Goal: Transaction & Acquisition: Subscribe to service/newsletter

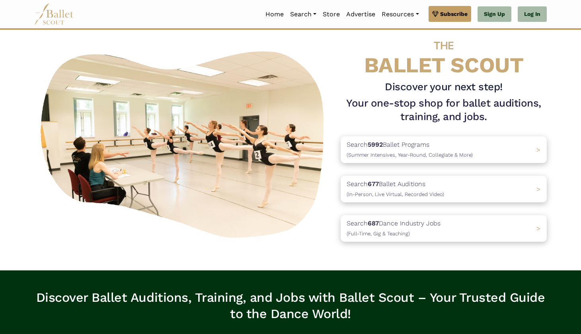
scroll to position [19, 0]
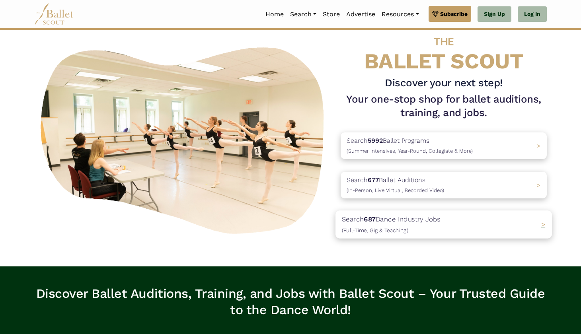
click at [372, 228] on span "(Full-Time, Gig & Teaching)" at bounding box center [375, 230] width 66 height 6
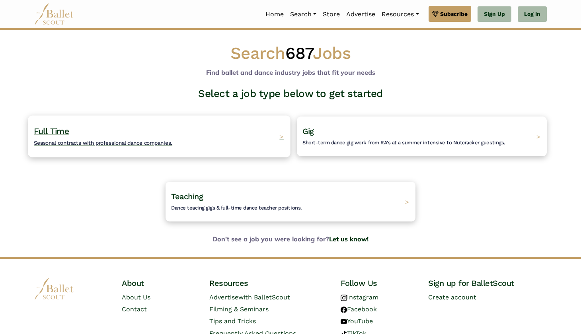
click at [250, 143] on div "Full Time Seasonal contracts with professional dance companies. >" at bounding box center [159, 136] width 262 height 42
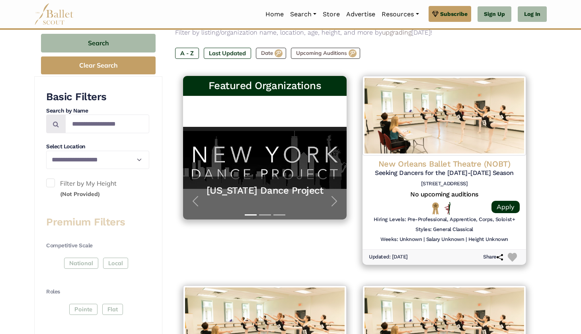
scroll to position [134, 0]
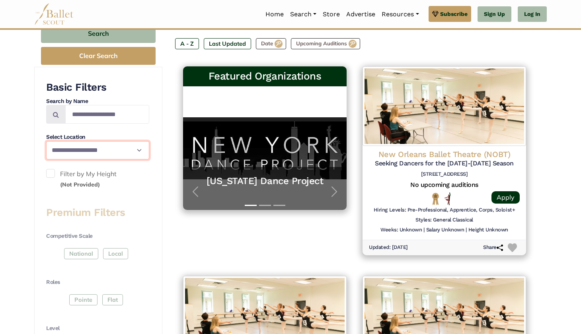
select select "**"
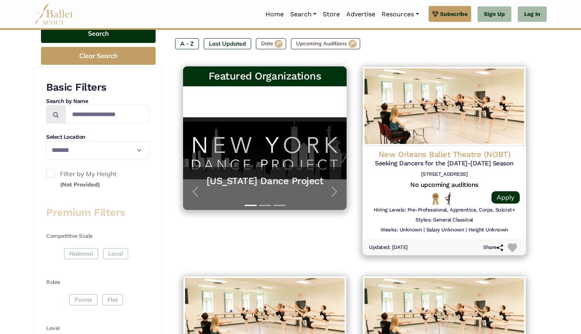
click at [111, 36] on button "Search" at bounding box center [98, 33] width 115 height 19
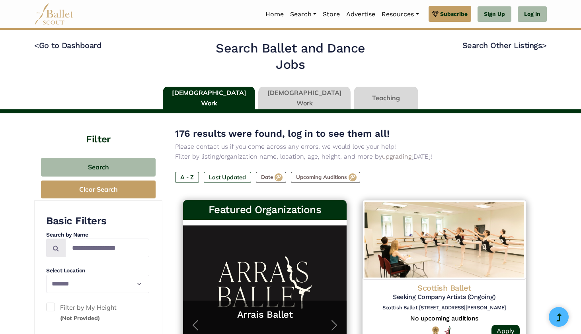
select select "**"
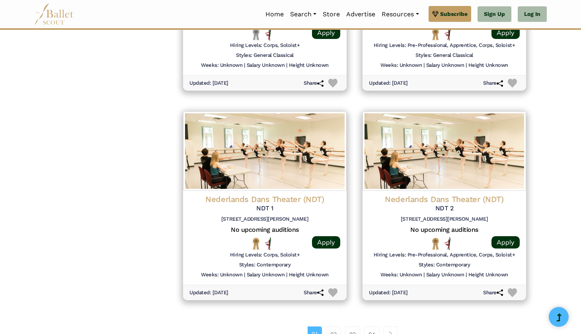
scroll to position [929, 0]
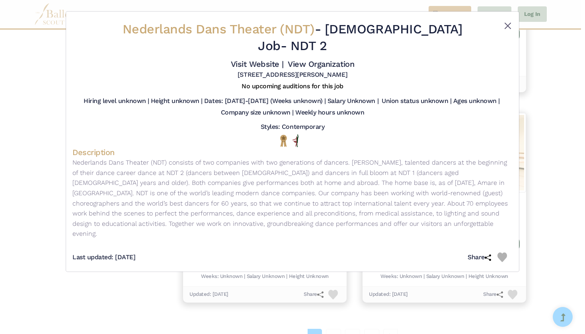
click at [506, 23] on button "Close" at bounding box center [508, 26] width 10 height 10
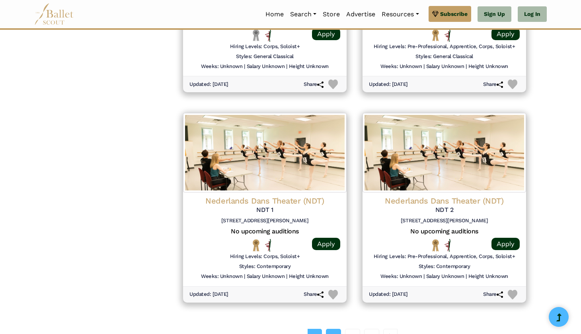
click at [333, 329] on link "02" at bounding box center [333, 337] width 15 height 16
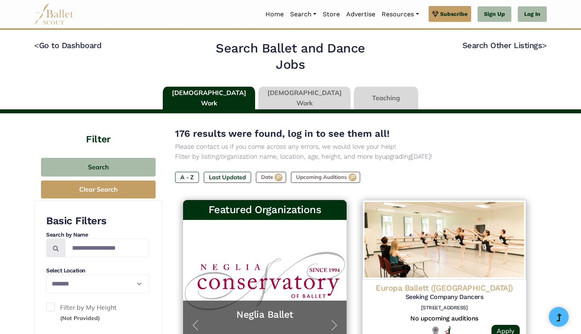
select select "**"
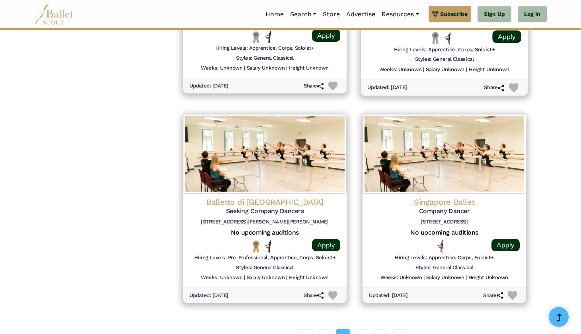
scroll to position [926, 0]
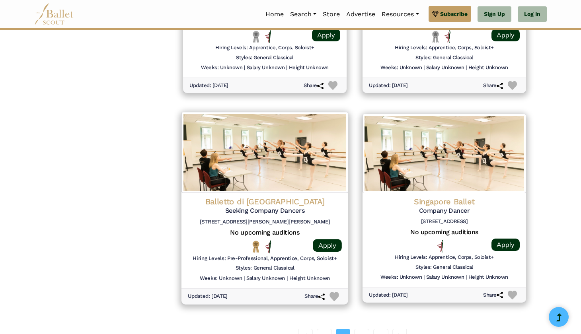
click at [320, 132] on img at bounding box center [264, 152] width 167 height 81
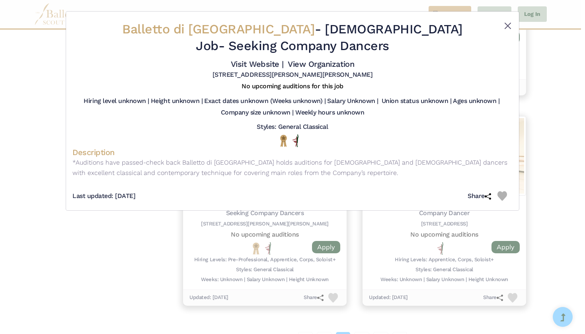
click at [511, 23] on button "Close" at bounding box center [508, 26] width 10 height 10
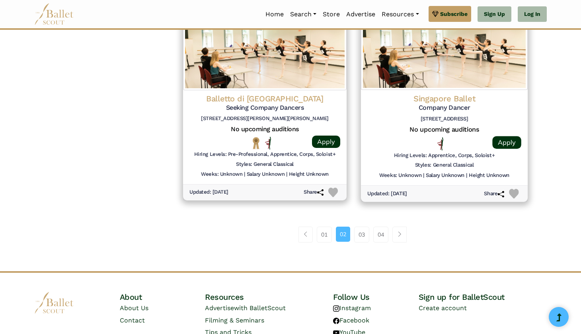
scroll to position [1035, 0]
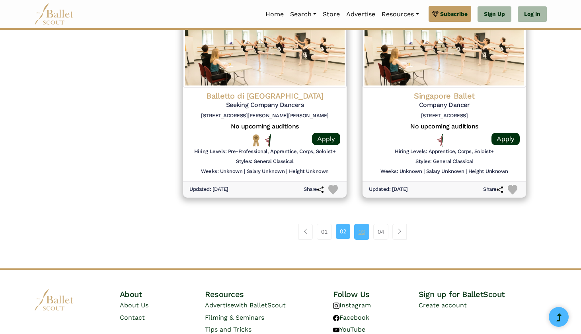
click at [368, 224] on link "03" at bounding box center [361, 232] width 15 height 16
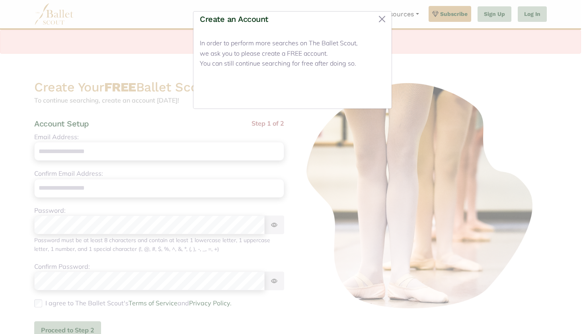
click at [368, 90] on button "Close" at bounding box center [370, 93] width 30 height 19
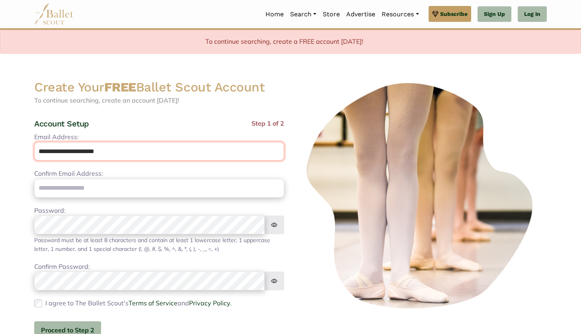
type input "**********"
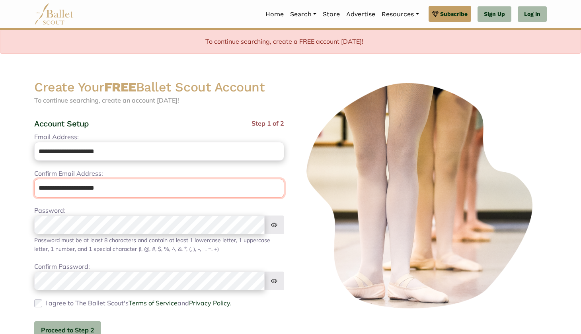
type input "**********"
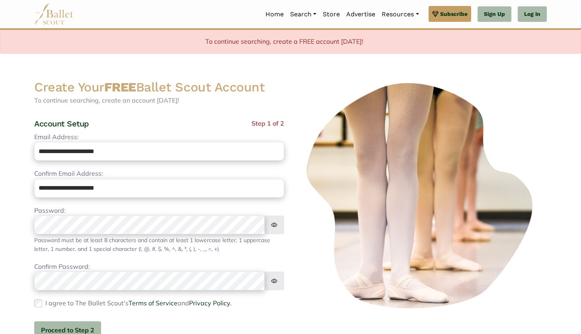
click at [35, 298] on div "I agree to The Ballet Scout's Terms of Service and Privacy Policy. Please agree…" at bounding box center [159, 303] width 250 height 10
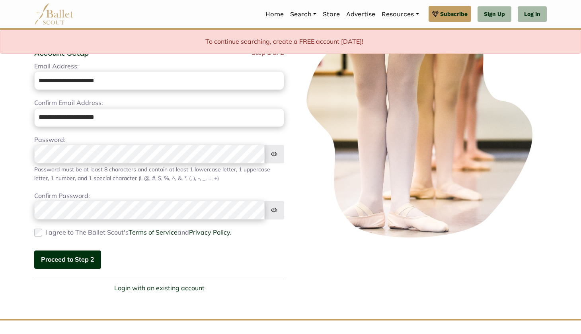
click at [90, 251] on button "Proceed to Step 2" at bounding box center [67, 260] width 67 height 19
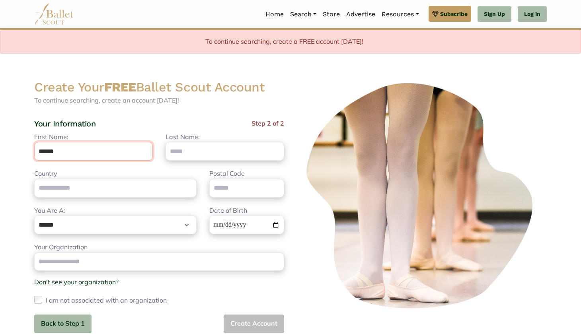
type input "******"
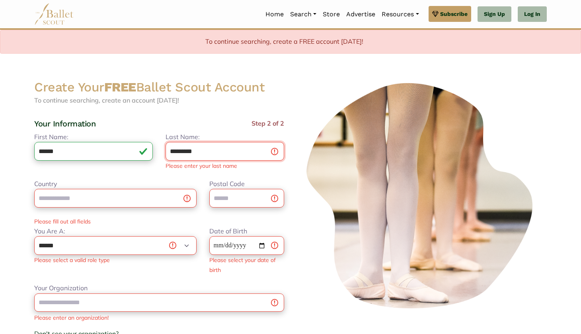
type input "*********"
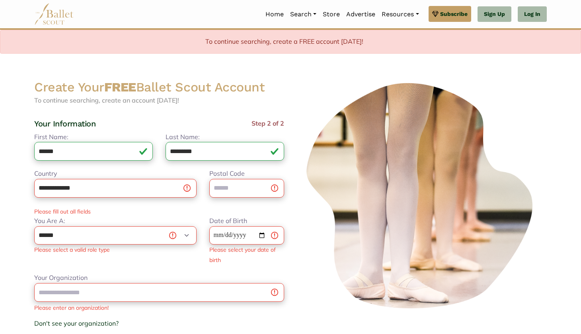
click at [202, 212] on div "Please fill out all fields" at bounding box center [159, 211] width 263 height 9
click at [187, 187] on input "**********" at bounding box center [115, 188] width 162 height 19
click at [148, 184] on input "**********" at bounding box center [115, 188] width 162 height 19
click at [172, 97] on span "To continue searching, create an account today!" at bounding box center [106, 100] width 145 height 8
click at [118, 196] on input "**" at bounding box center [115, 188] width 162 height 19
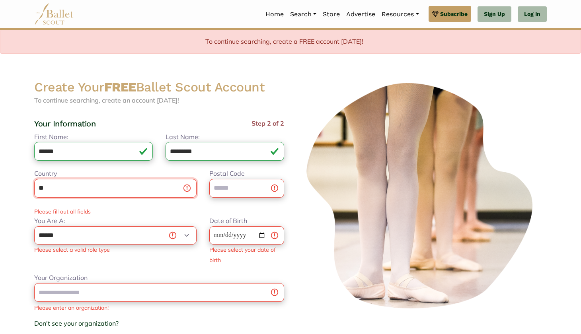
type input "*"
click at [14, 183] on body "Premium Feature Make this audition season count. Upgrade to premium for access …" at bounding box center [290, 270] width 581 height 540
click at [62, 179] on input "Country" at bounding box center [115, 188] width 162 height 19
type input "**********"
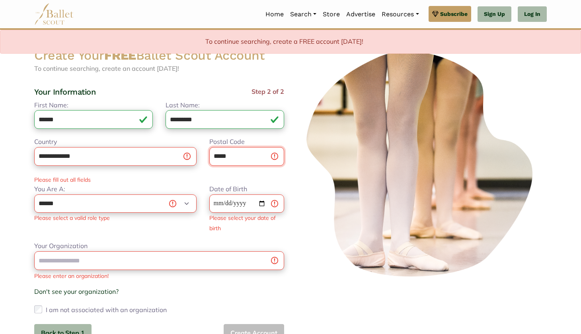
scroll to position [34, 0]
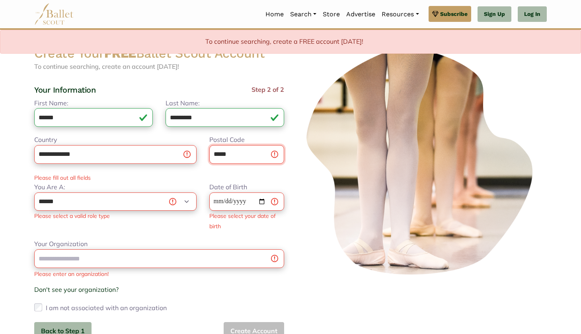
type input "*****"
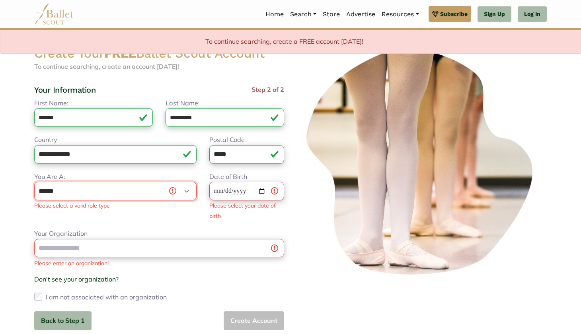
select select "***"
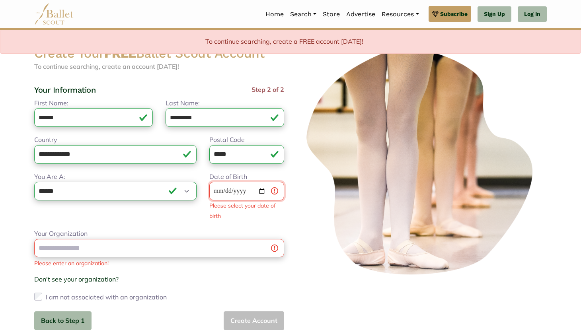
click at [214, 190] on input "Date of Birth" at bounding box center [246, 191] width 75 height 19
click at [228, 189] on input "Date of Birth" at bounding box center [246, 191] width 75 height 19
click at [243, 188] on input "Date of Birth" at bounding box center [246, 191] width 75 height 19
type input "**********"
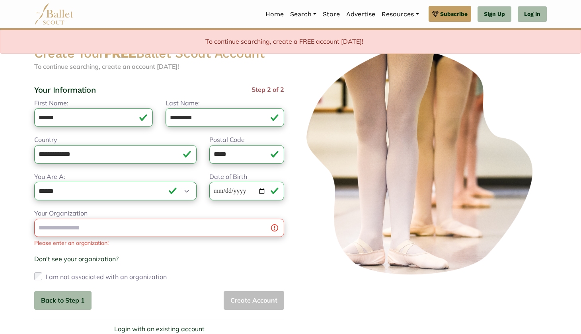
click at [308, 233] on img at bounding box center [422, 162] width 250 height 234
click at [182, 239] on div "Your Organization Please enter an organization! Don't see your organization? × …" at bounding box center [159, 245] width 250 height 75
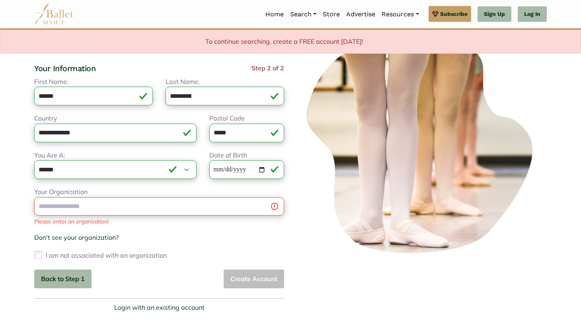
scroll to position [68, 0]
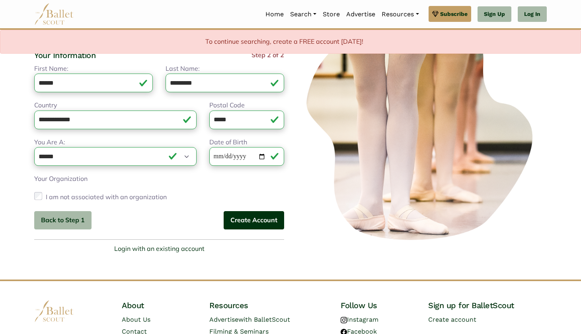
click at [240, 226] on button "Create Account" at bounding box center [254, 220] width 60 height 19
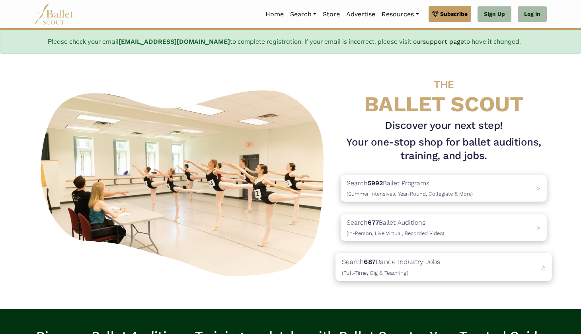
click at [457, 264] on div "Search 687 Dance Industry Jobs ([DEMOGRAPHIC_DATA], [DEMOGRAPHIC_DATA] & Teachi…" at bounding box center [443, 267] width 216 height 28
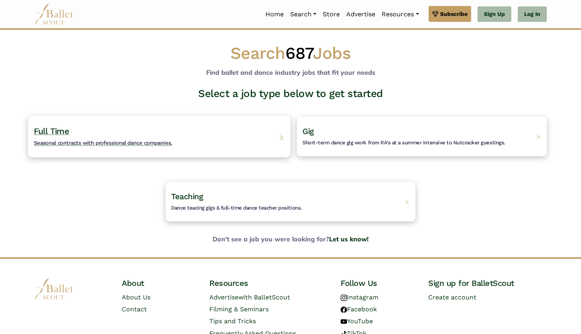
click at [238, 137] on div "Full Time Seasonal contracts with professional dance companies. >" at bounding box center [159, 136] width 262 height 42
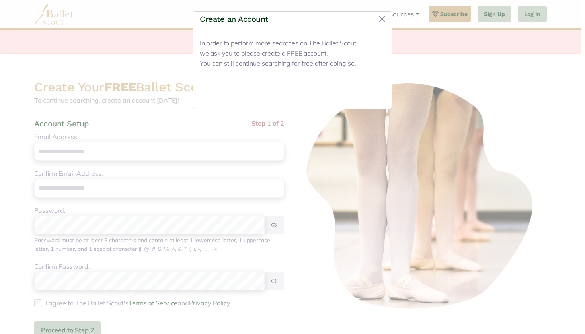
click at [372, 94] on button "Close" at bounding box center [370, 93] width 30 height 19
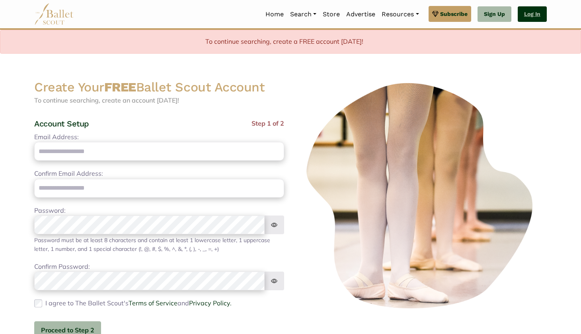
click at [535, 16] on link "Log In" at bounding box center [532, 14] width 29 height 16
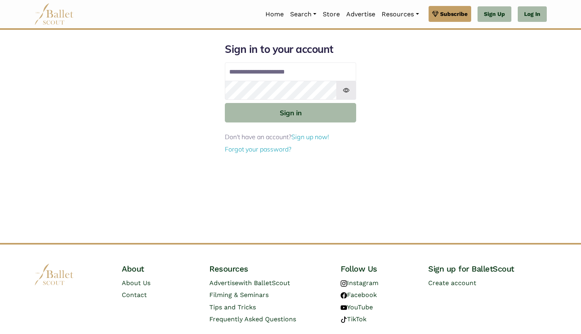
type input "**********"
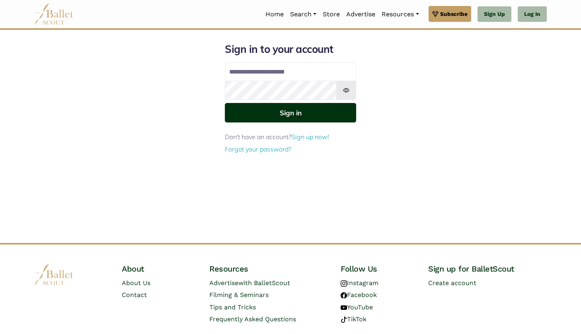
click at [258, 116] on button "Sign in" at bounding box center [290, 112] width 131 height 19
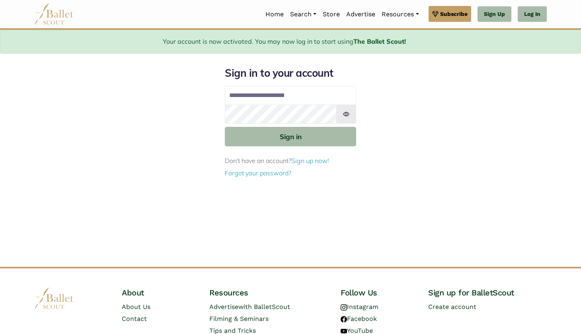
type input "**********"
click at [290, 136] on button "Sign in" at bounding box center [290, 136] width 131 height 19
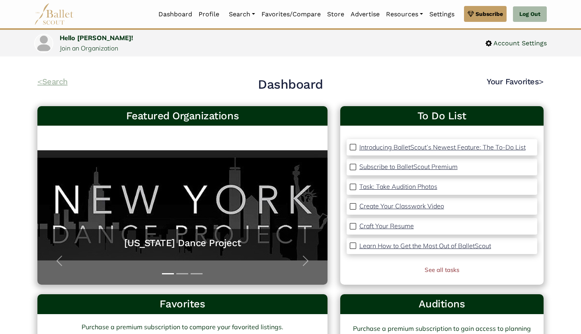
click at [43, 84] on link "< Search" at bounding box center [52, 82] width 30 height 10
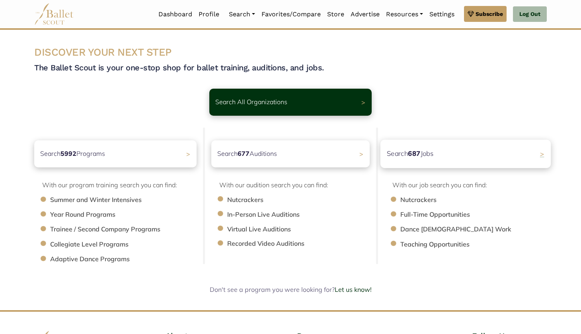
click at [402, 155] on p "Search 687 Jobs" at bounding box center [410, 153] width 47 height 11
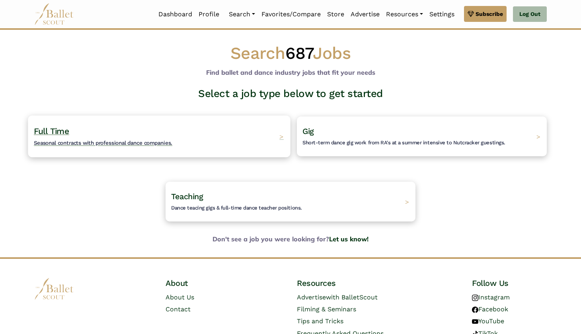
click at [251, 129] on div "Full Time Seasonal contracts with professional dance companies. >" at bounding box center [159, 136] width 262 height 42
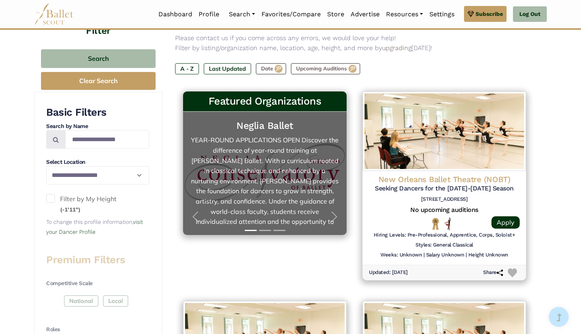
scroll to position [112, 0]
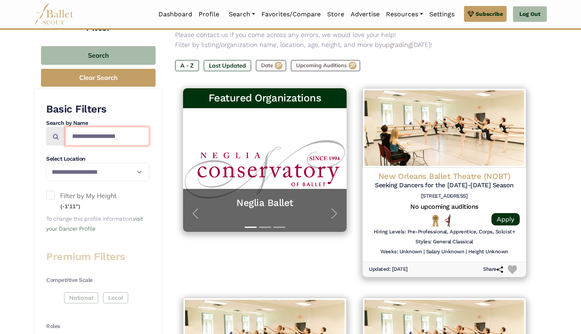
click at [88, 129] on input "Search by names..." at bounding box center [107, 136] width 84 height 19
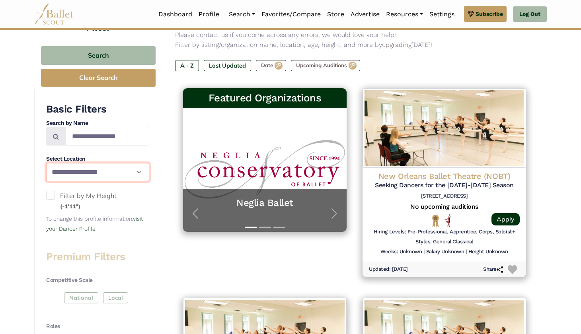
select select "**"
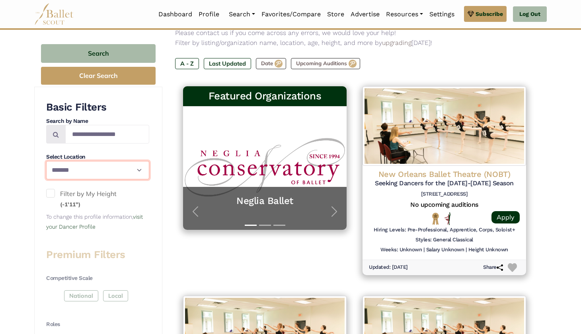
scroll to position [102, 0]
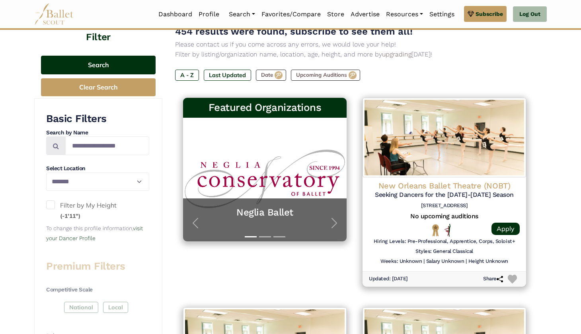
click at [103, 60] on button "Search" at bounding box center [98, 65] width 115 height 19
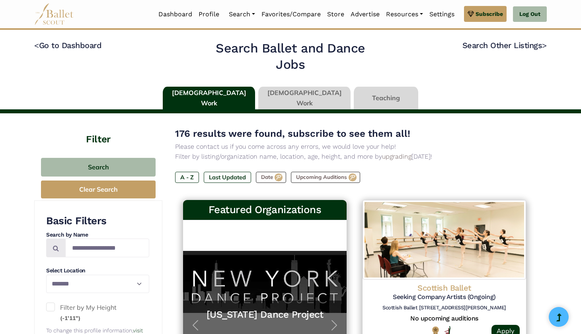
select select "**"
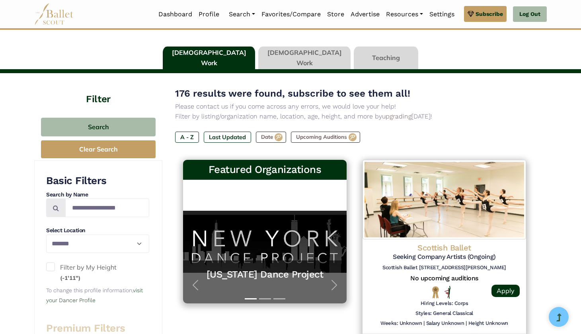
scroll to position [69, 0]
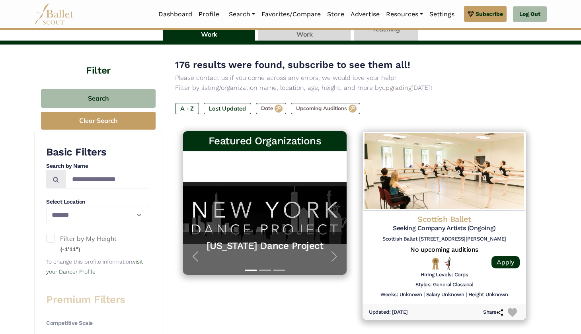
click at [68, 246] on small "(-1'11")" at bounding box center [70, 249] width 20 height 7
click at [54, 236] on span at bounding box center [50, 238] width 9 height 9
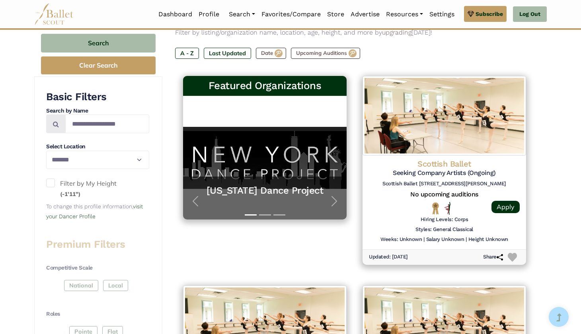
scroll to position [109, 0]
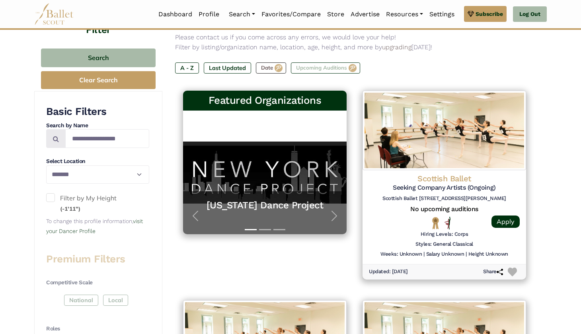
click at [314, 69] on label "Upcoming Auditions" at bounding box center [325, 67] width 69 height 11
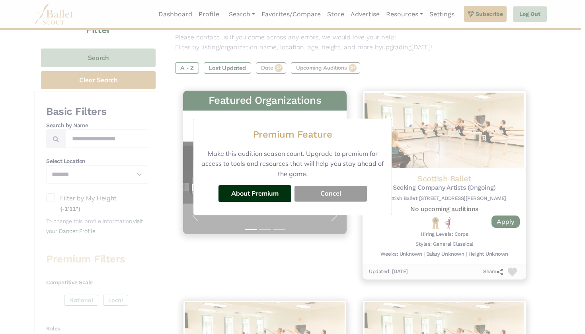
click at [329, 187] on button "Cancel" at bounding box center [330, 194] width 72 height 16
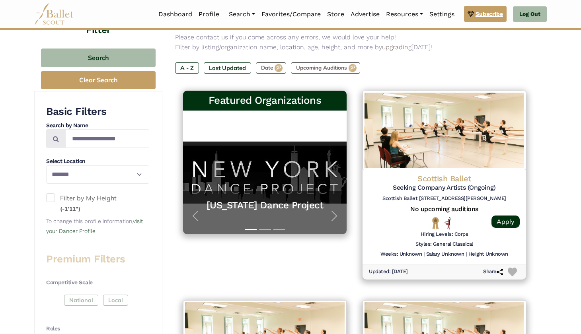
click at [491, 19] on link "Subscribe" at bounding box center [485, 14] width 43 height 16
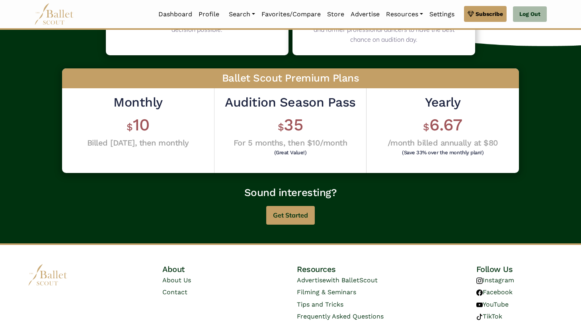
scroll to position [171, 0]
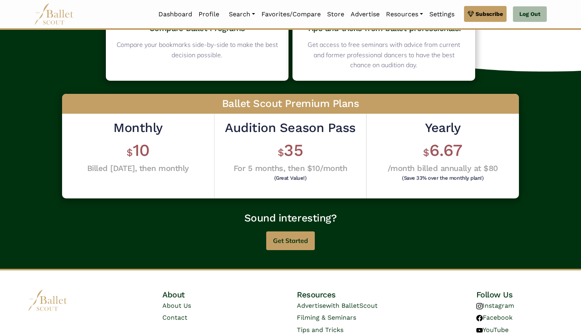
click at [448, 110] on h3 "Ballet Scout Premium Plans" at bounding box center [290, 104] width 457 height 20
click at [298, 232] on button "Get Started" at bounding box center [290, 241] width 49 height 19
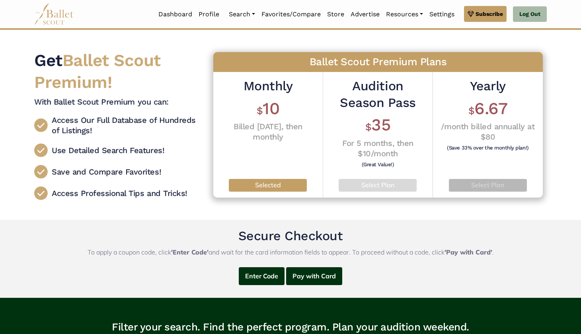
click at [482, 183] on p "Select Plan" at bounding box center [488, 185] width 66 height 10
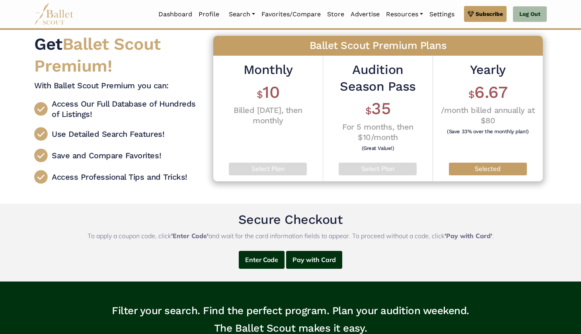
scroll to position [4, 0]
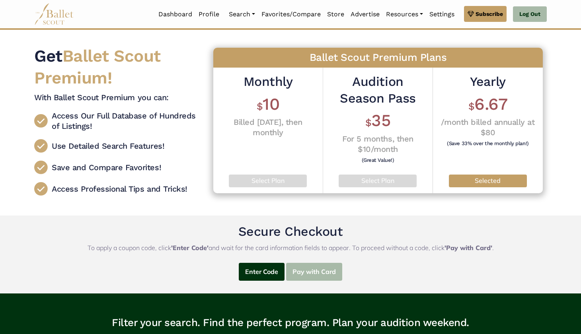
click at [325, 271] on button "Pay with Card" at bounding box center [314, 272] width 56 height 18
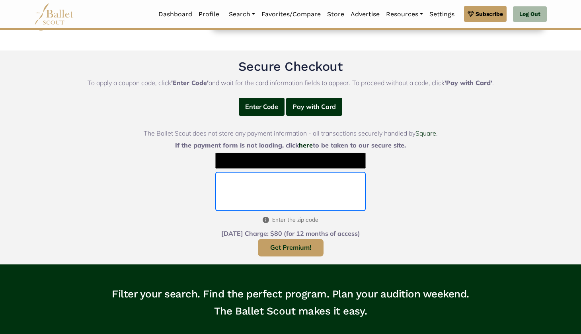
scroll to position [170, 0]
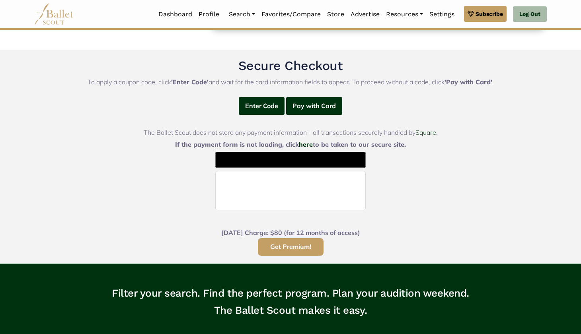
click at [290, 240] on button "Get Premium!" at bounding box center [291, 247] width 66 height 18
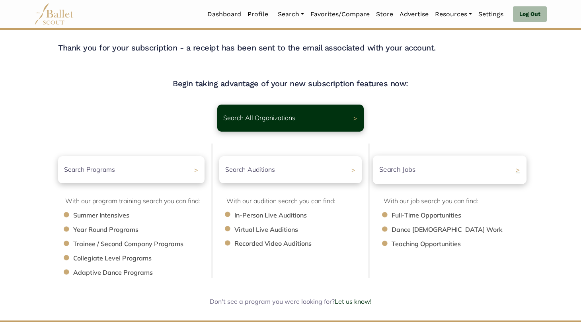
click at [416, 182] on div "Search Jobs >" at bounding box center [450, 170] width 154 height 28
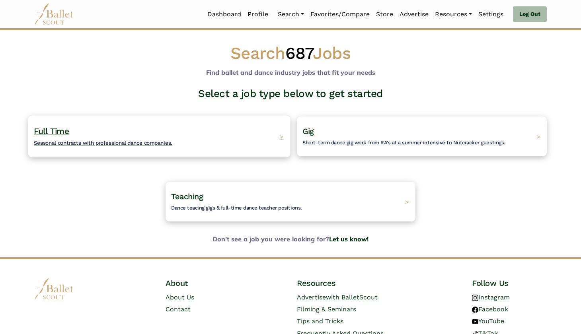
click at [205, 139] on div "Full Time Seasonal contracts with professional dance companies. >" at bounding box center [159, 136] width 262 height 42
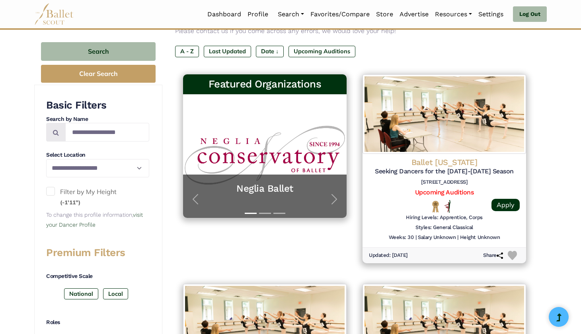
scroll to position [113, 0]
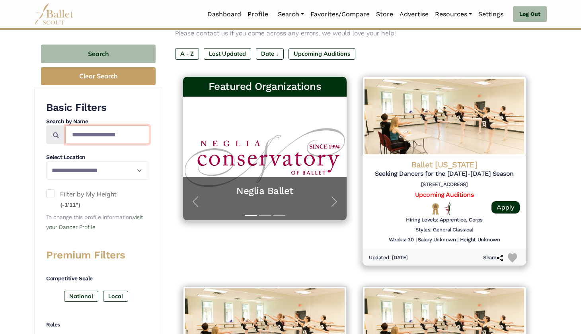
click at [97, 140] on input "Search by names..." at bounding box center [107, 134] width 84 height 19
select select "**"
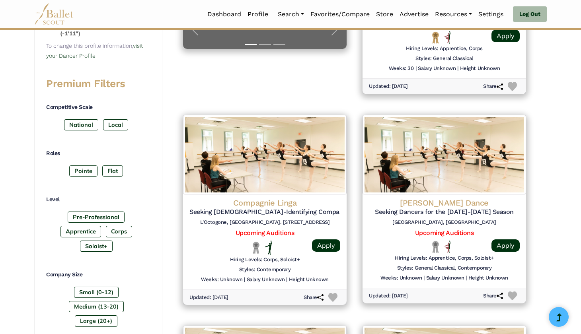
scroll to position [313, 0]
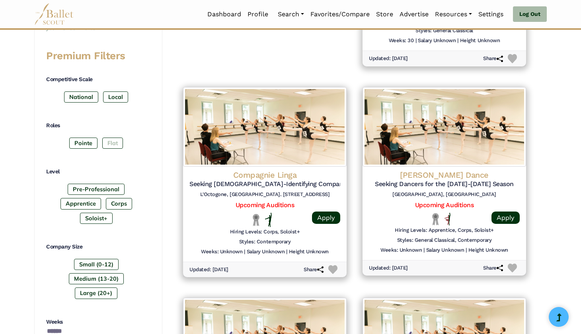
click at [123, 138] on label "Flat" at bounding box center [112, 143] width 21 height 11
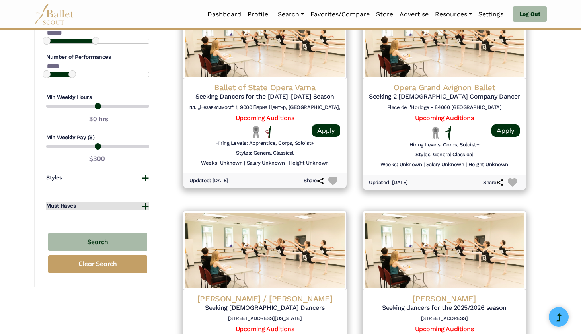
scroll to position [612, 0]
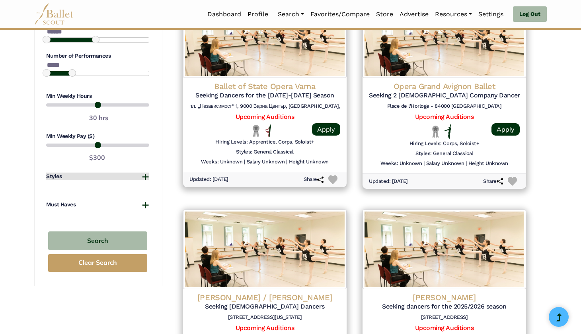
click at [88, 173] on button "Styles" at bounding box center [97, 177] width 103 height 8
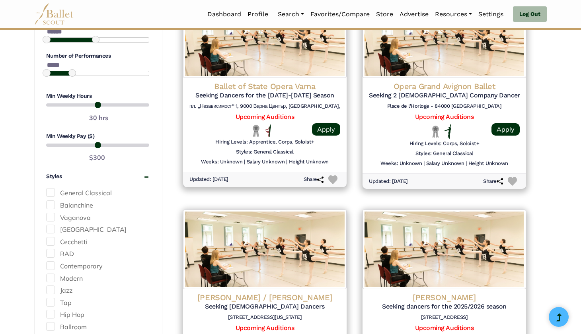
scroll to position [627, 0]
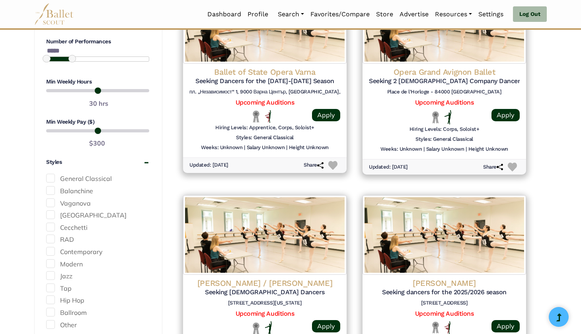
click at [83, 174] on label "General Classical" at bounding box center [97, 179] width 103 height 10
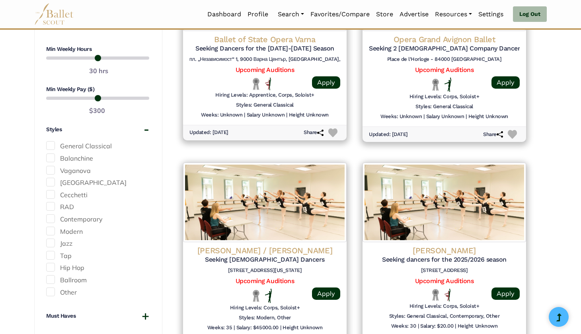
click at [79, 214] on label "Contemporary" at bounding box center [97, 219] width 103 height 10
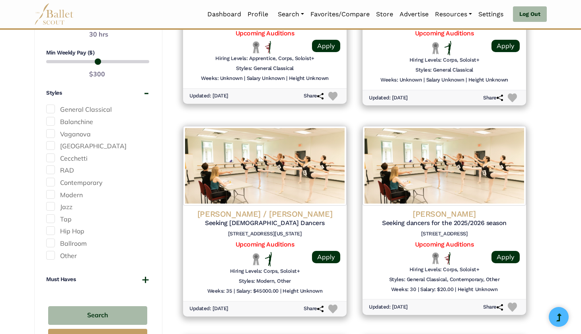
scroll to position [697, 0]
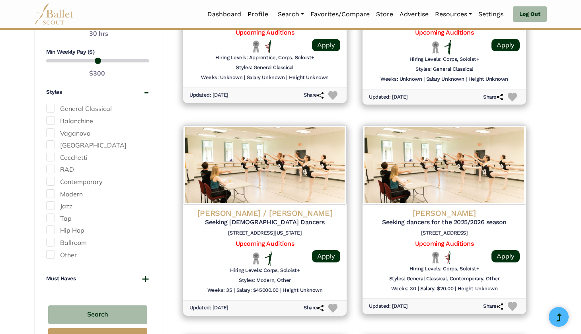
click at [78, 129] on label "Vaganova" at bounding box center [97, 134] width 103 height 10
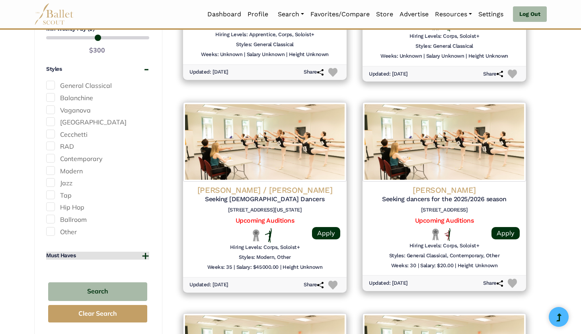
scroll to position [726, 0]
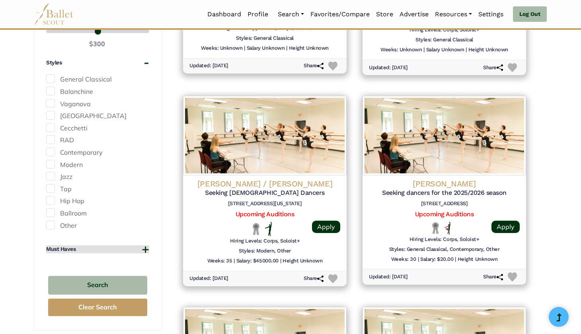
click at [98, 245] on button "Must Haves" at bounding box center [97, 249] width 103 height 8
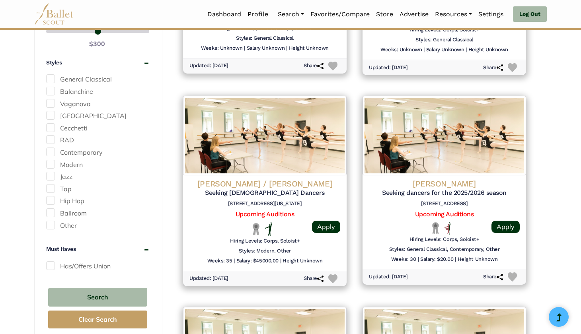
click at [78, 261] on label "Has/Offers Union" at bounding box center [97, 266] width 103 height 10
click at [93, 288] on button "Search" at bounding box center [97, 297] width 99 height 19
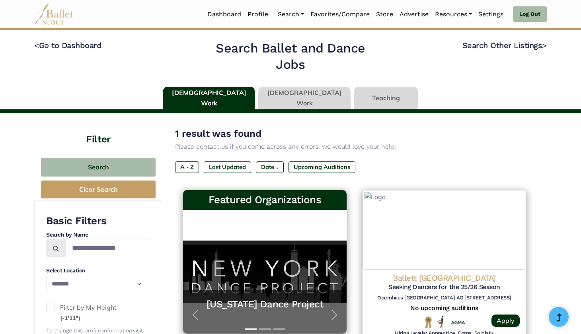
select select "**"
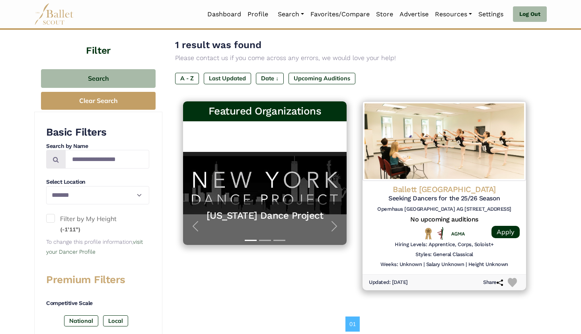
scroll to position [89, 0]
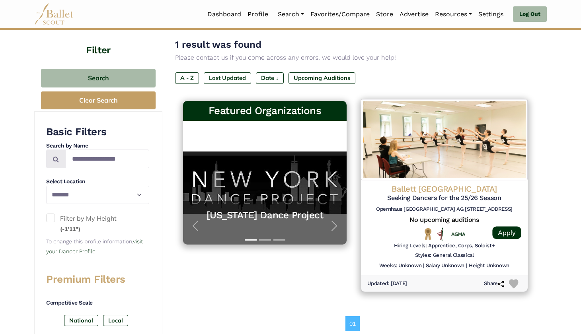
click at [405, 223] on div "Ballett Zurich Seeking Dancers for the 25/26 Season Opernhaus Zürich AG Sechsel…" at bounding box center [444, 227] width 167 height 95
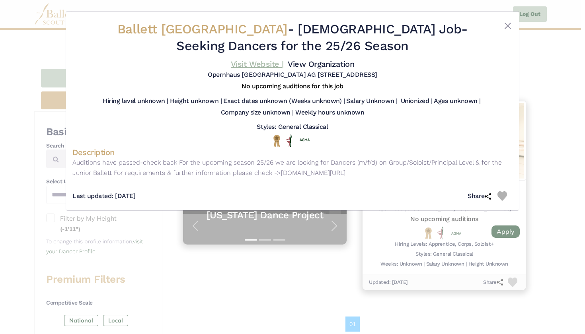
click at [284, 61] on link "Visit Website |" at bounding box center [257, 64] width 53 height 10
click at [508, 21] on div "Ballett Zurich - Full Time Job - Seeking Dancers for the 25/26 Season Visit Web…" at bounding box center [292, 50] width 440 height 64
click at [509, 24] on button "Close" at bounding box center [508, 26] width 10 height 10
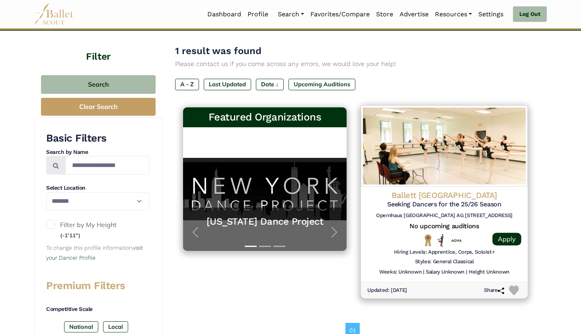
scroll to position [82, 0]
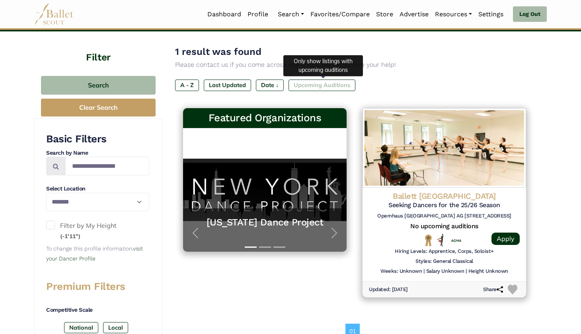
click at [327, 83] on label "Upcoming Auditions" at bounding box center [321, 85] width 67 height 11
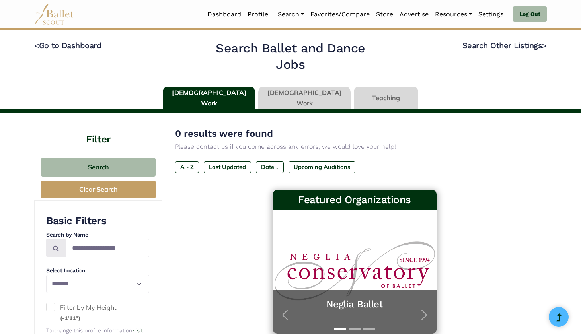
select select "**"
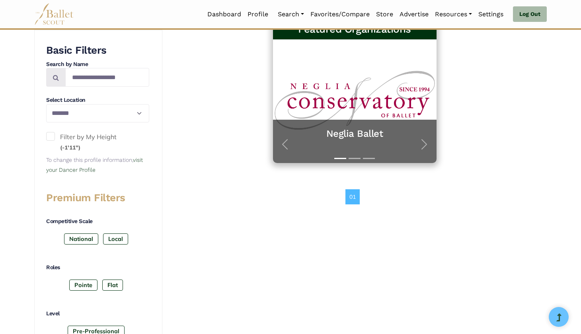
scroll to position [173, 0]
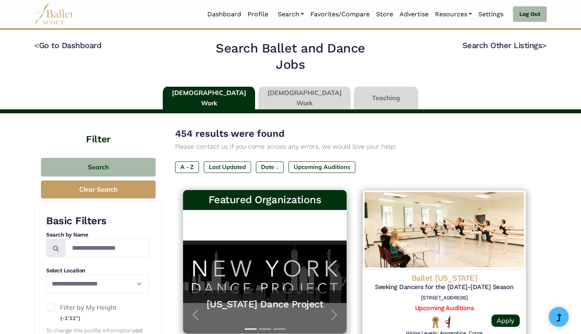
scroll to position [726, 0]
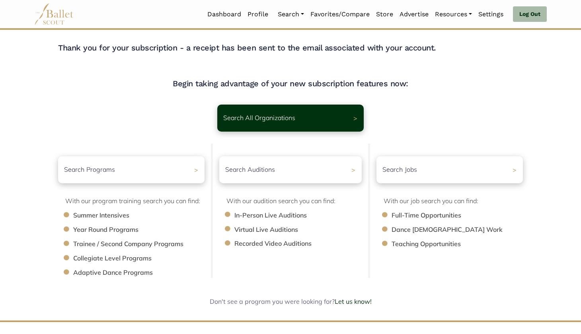
click at [257, 186] on div "Search Auditions > With our audition search you can find: In-Person Live Auditi…" at bounding box center [290, 211] width 159 height 134
click at [268, 180] on div "Search Auditions >" at bounding box center [291, 170] width 150 height 28
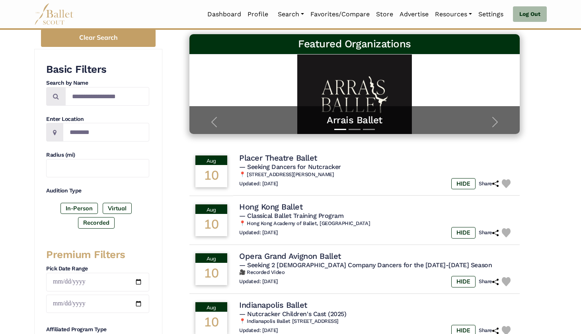
scroll to position [131, 0]
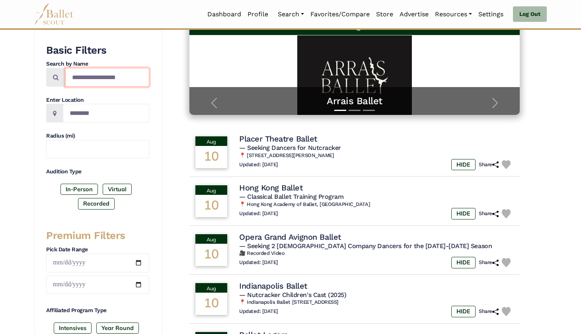
click at [78, 77] on input "Search by names..." at bounding box center [107, 77] width 84 height 19
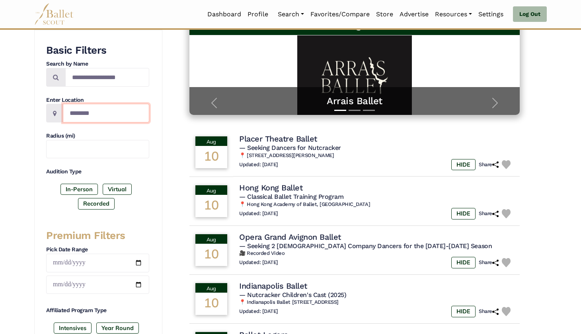
click at [82, 119] on input "Location" at bounding box center [106, 113] width 86 height 19
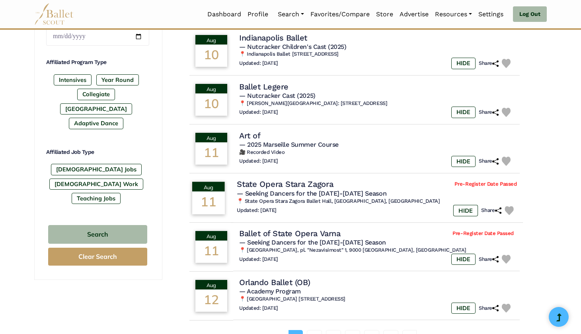
scroll to position [442, 0]
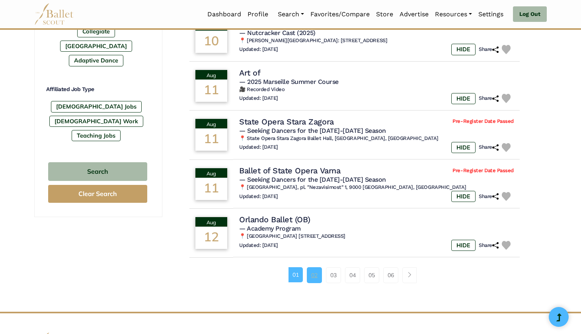
click at [312, 271] on link "02" at bounding box center [314, 275] width 15 height 16
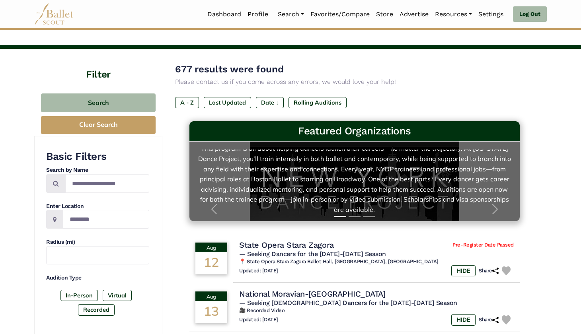
scroll to position [26, 0]
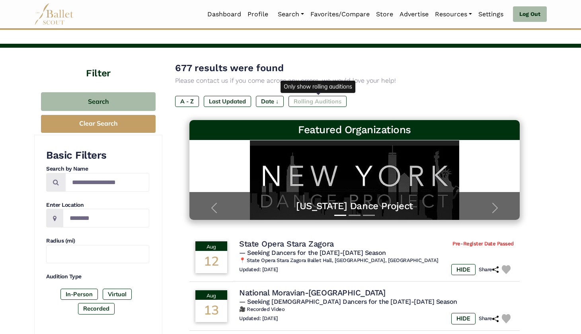
click at [320, 101] on label "Rolling Auditions" at bounding box center [317, 101] width 58 height 11
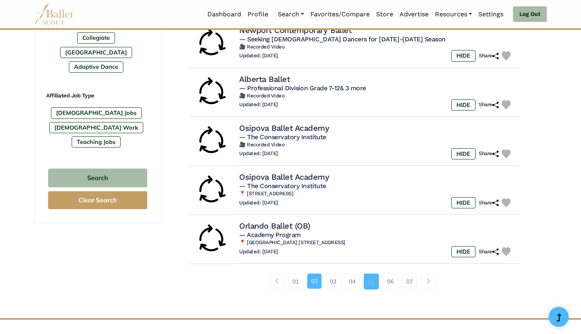
scroll to position [462, 0]
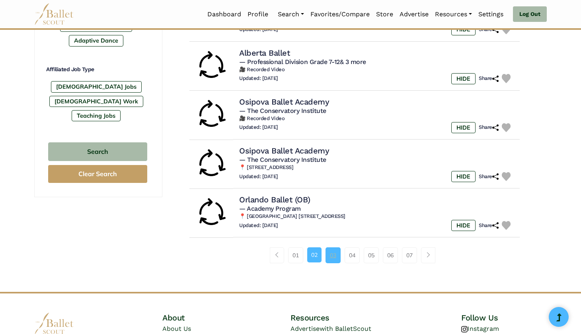
click at [334, 247] on link "03" at bounding box center [332, 255] width 15 height 16
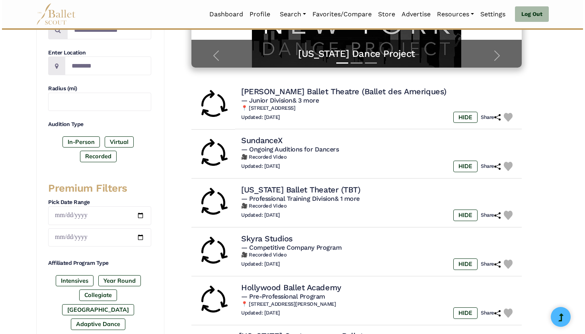
scroll to position [151, 0]
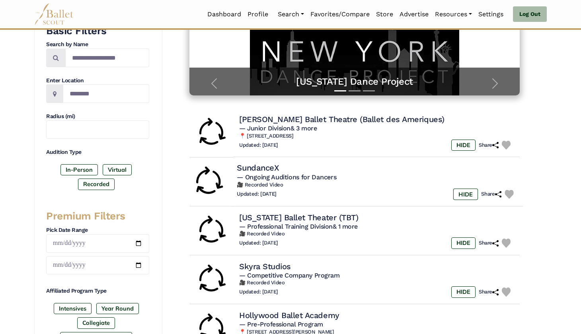
click at [279, 163] on h4 "SundanceX" at bounding box center [258, 168] width 42 height 11
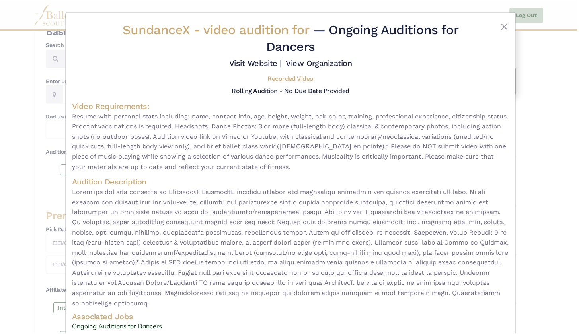
scroll to position [0, 0]
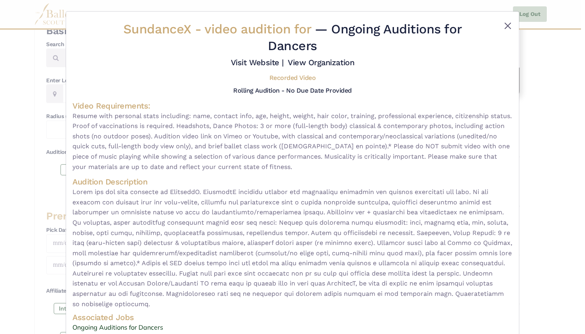
click at [503, 27] on button "Close" at bounding box center [508, 26] width 10 height 10
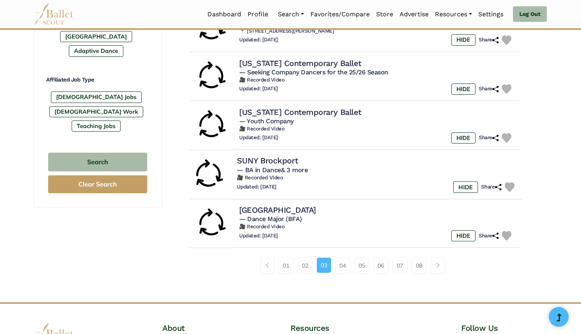
scroll to position [471, 0]
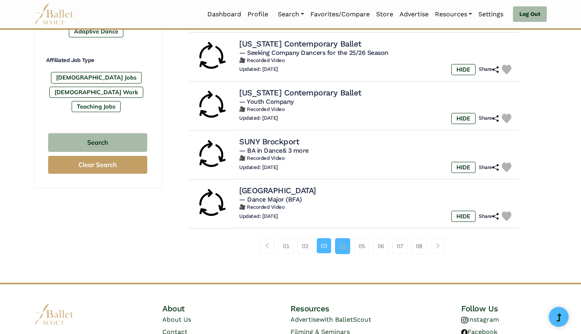
click at [343, 241] on link "04" at bounding box center [342, 246] width 15 height 16
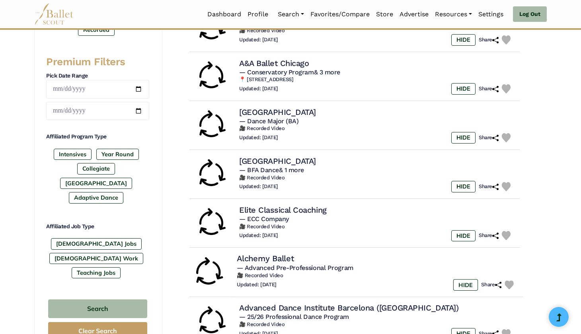
scroll to position [305, 0]
click at [80, 238] on label "[DEMOGRAPHIC_DATA] Jobs" at bounding box center [96, 243] width 91 height 11
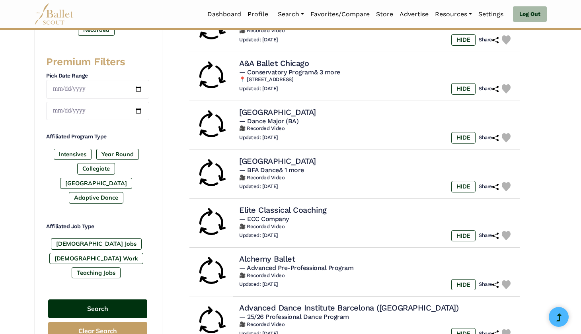
click at [123, 300] on button "Search" at bounding box center [97, 309] width 99 height 19
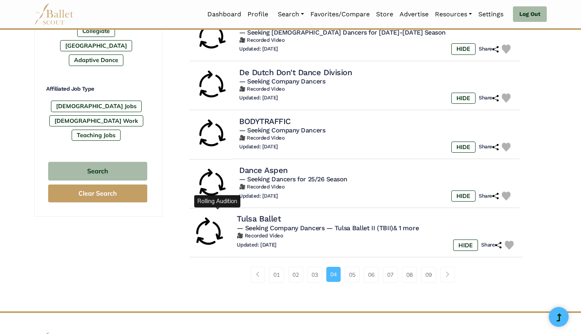
scroll to position [443, 0]
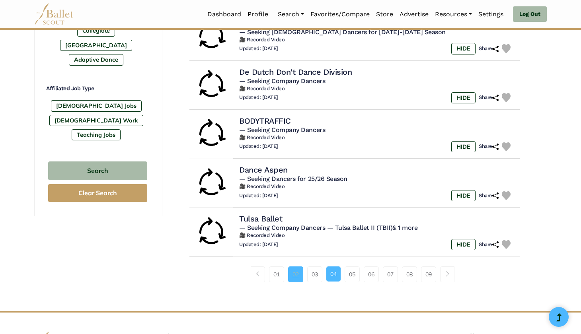
click at [296, 267] on link "02" at bounding box center [295, 275] width 15 height 16
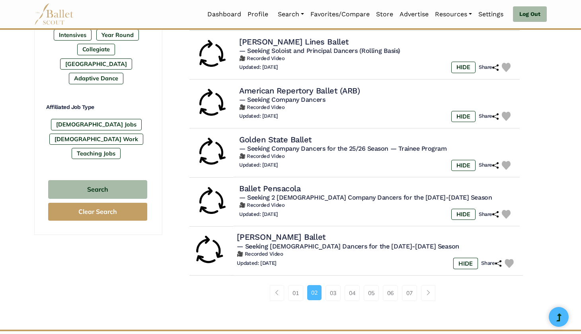
scroll to position [438, 0]
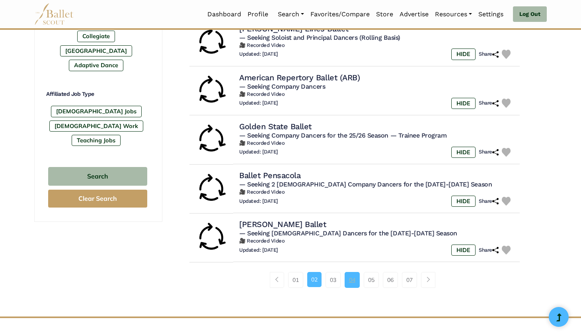
click at [351, 276] on link "04" at bounding box center [352, 280] width 15 height 16
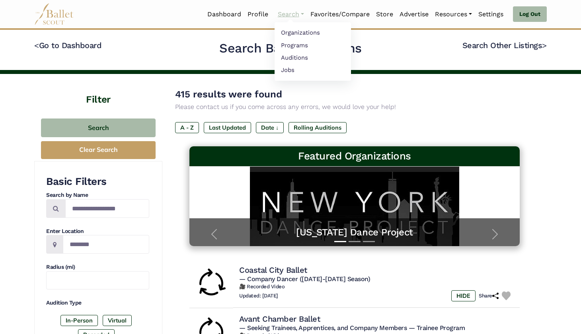
click at [284, 16] on link "Search" at bounding box center [291, 14] width 33 height 17
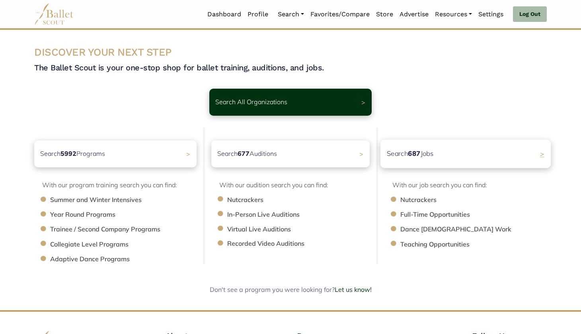
click at [448, 166] on div "Search 687 Jobs >" at bounding box center [465, 154] width 170 height 28
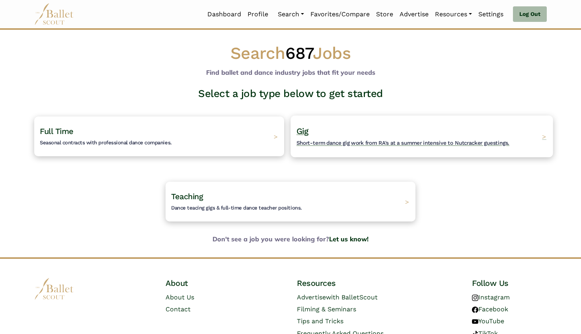
click at [404, 128] on h4 "Gig Short-term dance gig work from RA's at a summer intensive to Nutcracker gue…" at bounding box center [402, 137] width 213 height 22
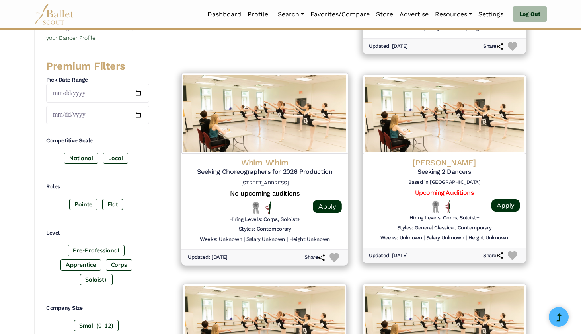
scroll to position [326, 0]
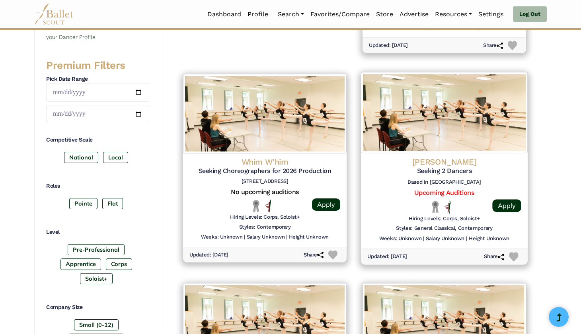
click at [403, 179] on h6 "Based in [GEOGRAPHIC_DATA]" at bounding box center [444, 182] width 154 height 7
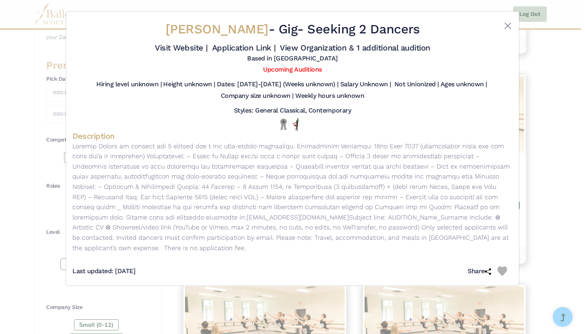
click at [501, 27] on div at bounding box center [494, 31] width 37 height 20
click at [507, 27] on button "Close" at bounding box center [508, 26] width 10 height 10
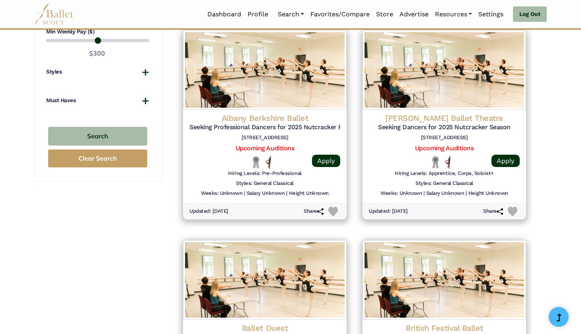
scroll to position [791, 0]
